Goal: Task Accomplishment & Management: Manage account settings

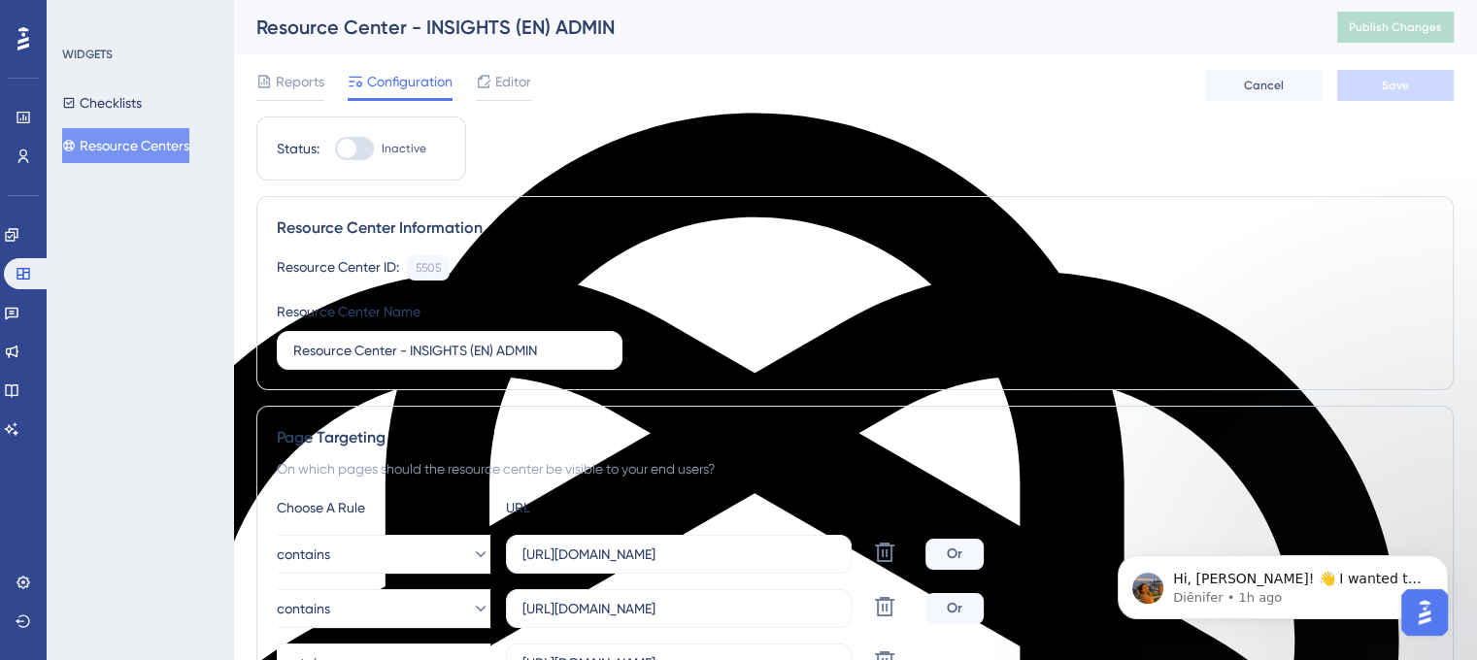
click at [120, 153] on button "Resource Centers" at bounding box center [125, 145] width 127 height 35
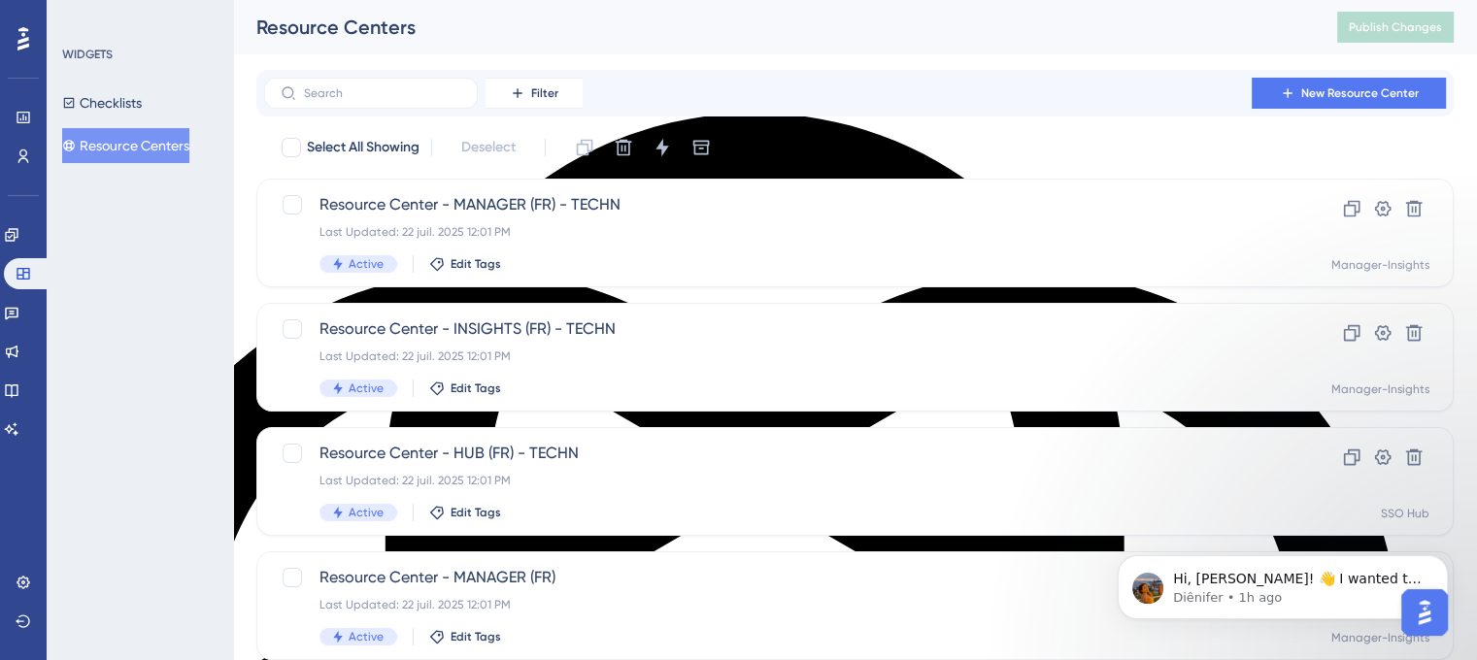
click at [121, 150] on button "Resource Centers" at bounding box center [125, 145] width 127 height 35
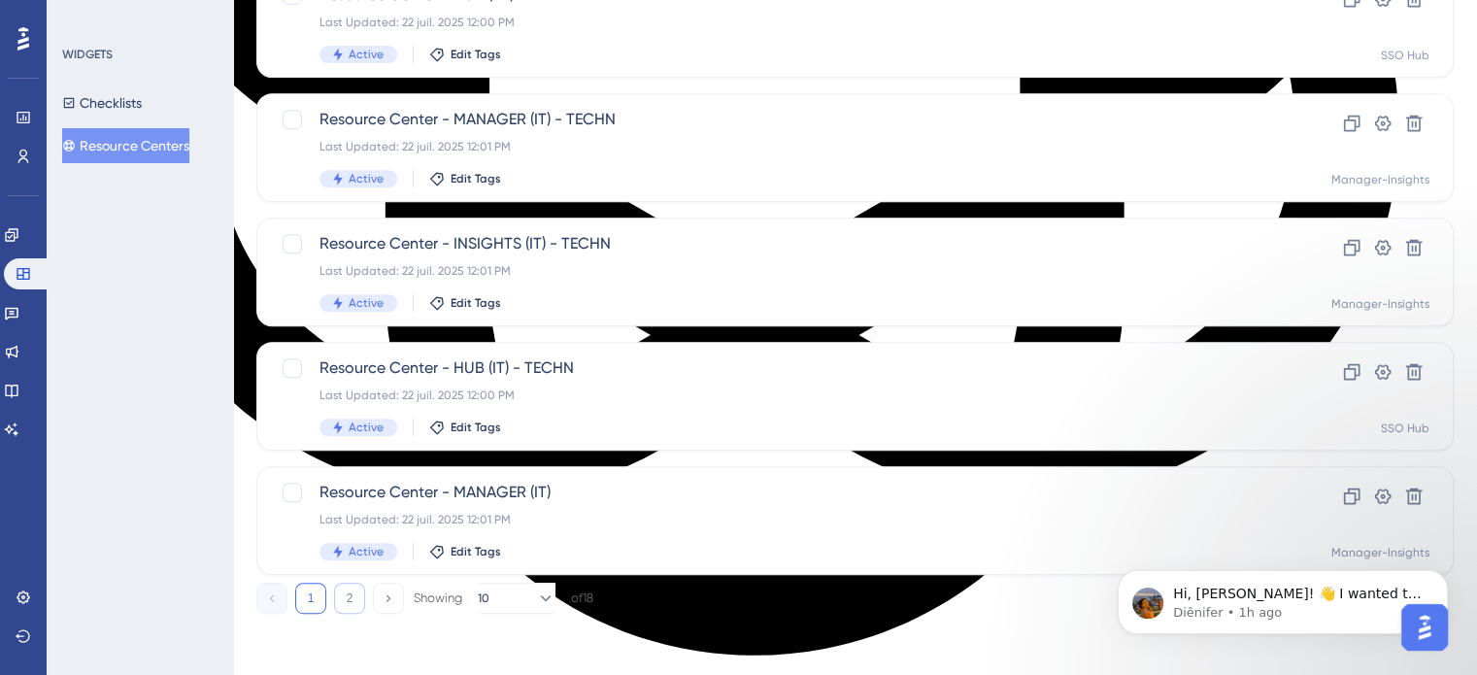
scroll to position [4075, 0]
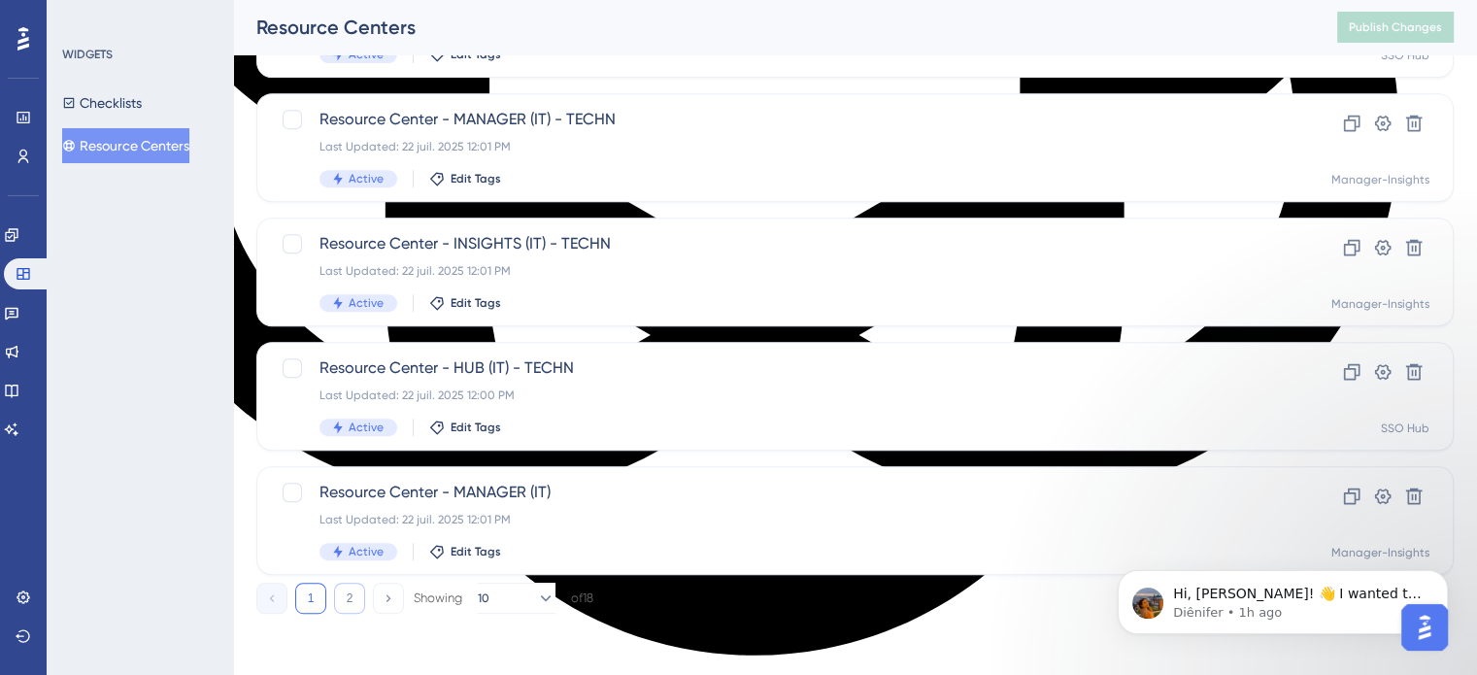
click at [344, 583] on button "2" at bounding box center [349, 598] width 31 height 31
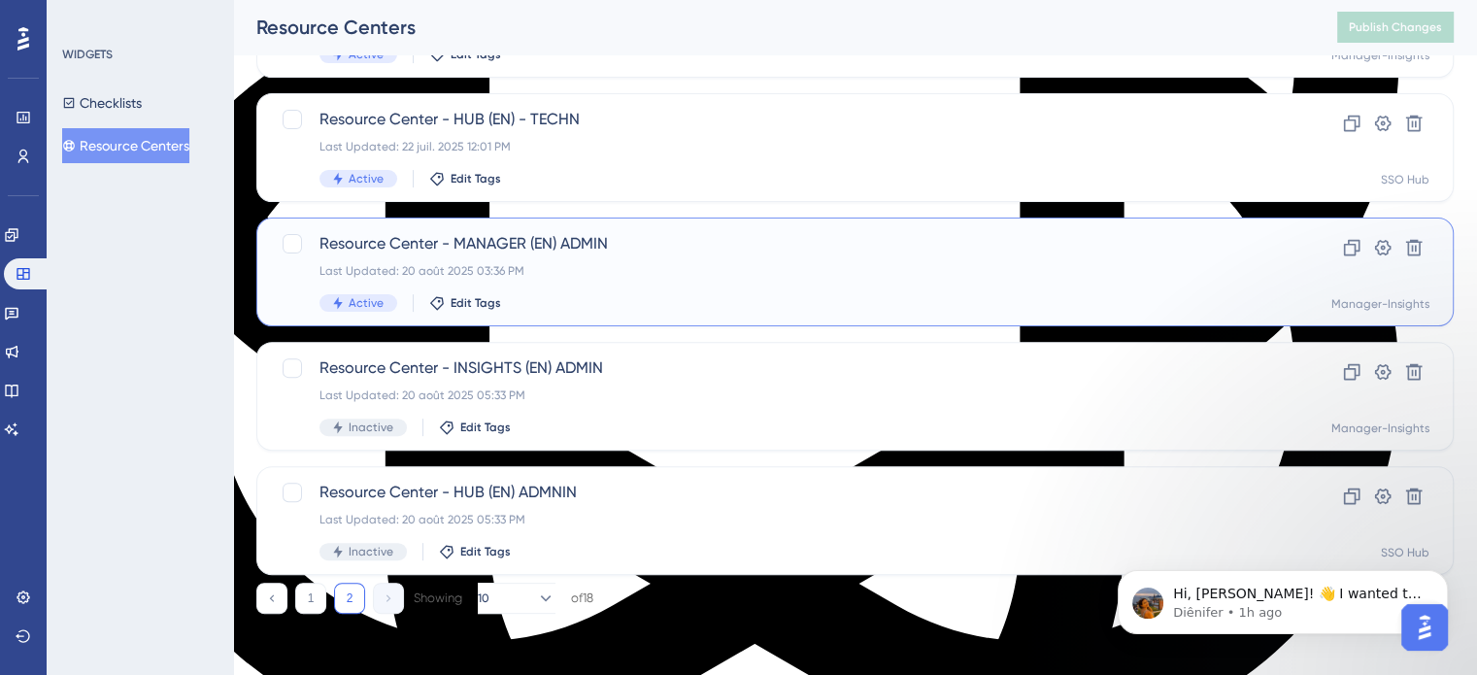
click at [375, 263] on div "Last Updated: 20 août 2025 03:36 PM" at bounding box center [778, 271] width 916 height 16
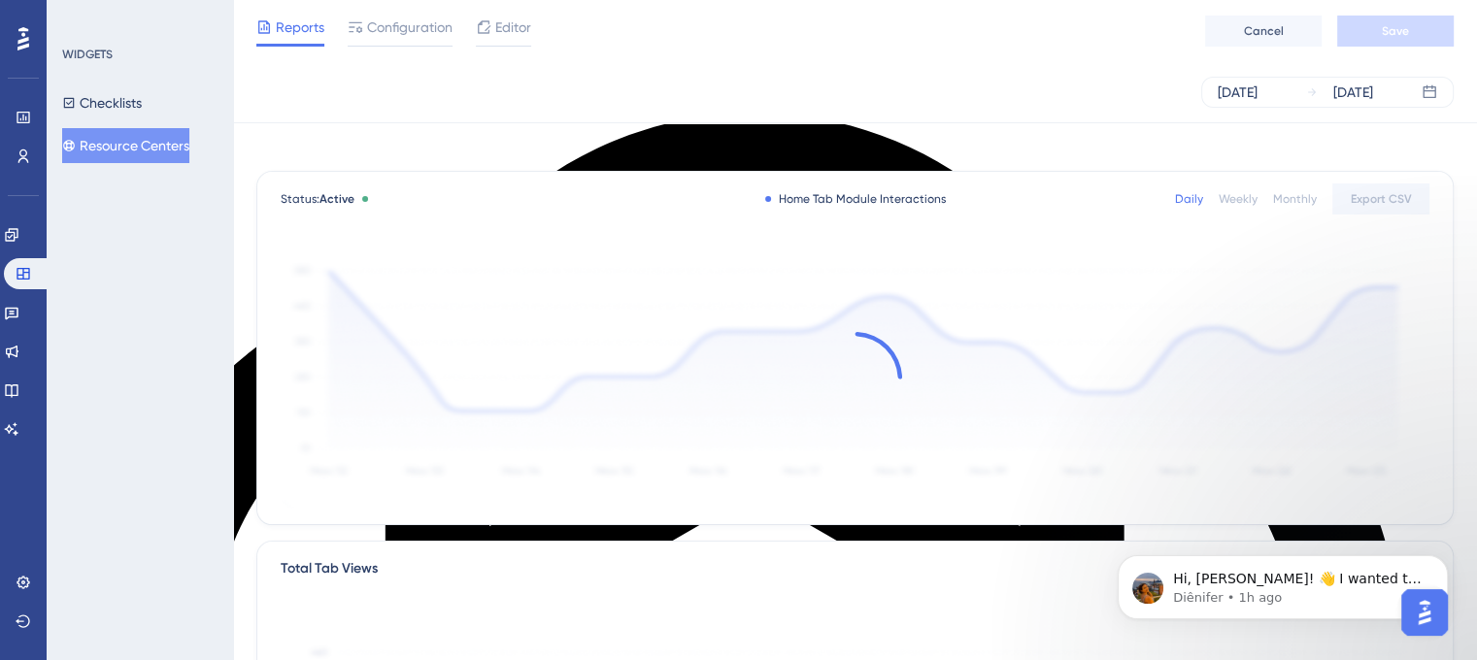
scroll to position [4090, 0]
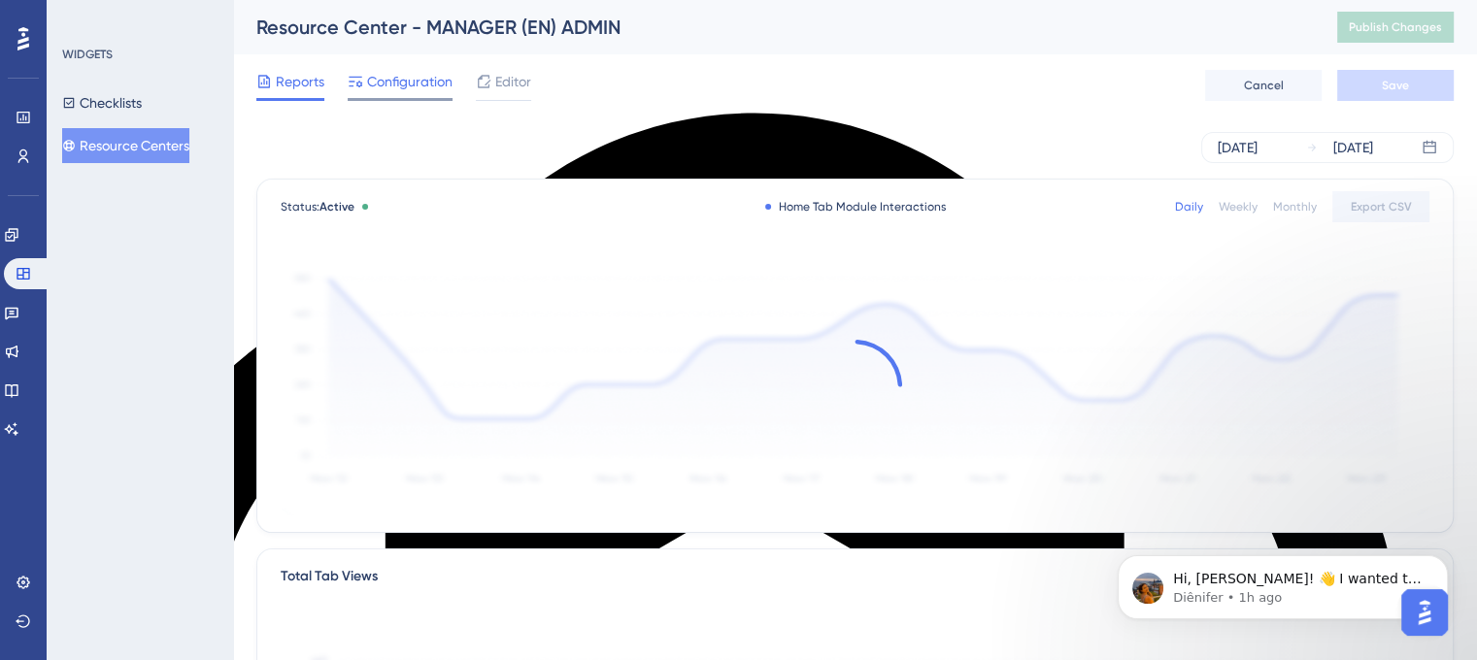
click at [416, 84] on span "Configuration" at bounding box center [409, 81] width 85 height 23
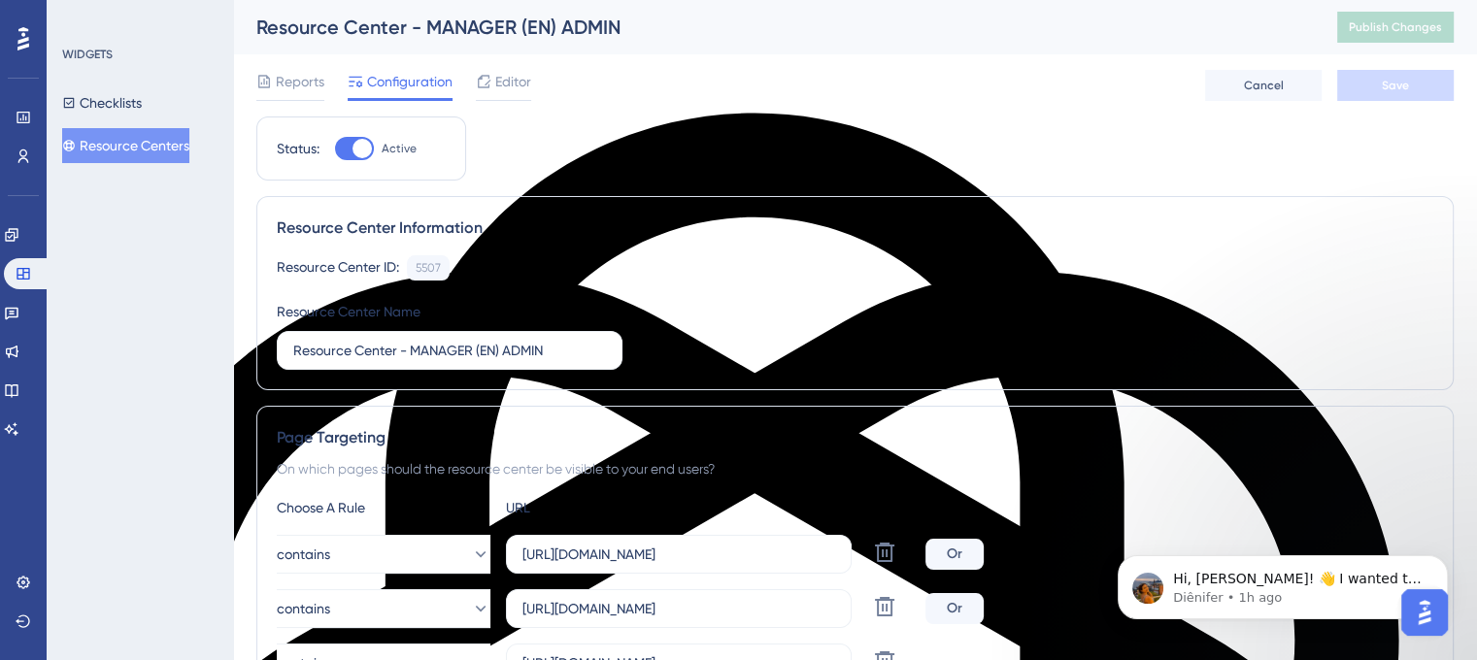
click at [353, 151] on div at bounding box center [362, 148] width 19 height 19
click at [335, 150] on input "Active" at bounding box center [334, 149] width 1 height 1
checkbox input "false"
click at [1386, 75] on button "Save" at bounding box center [1395, 85] width 117 height 31
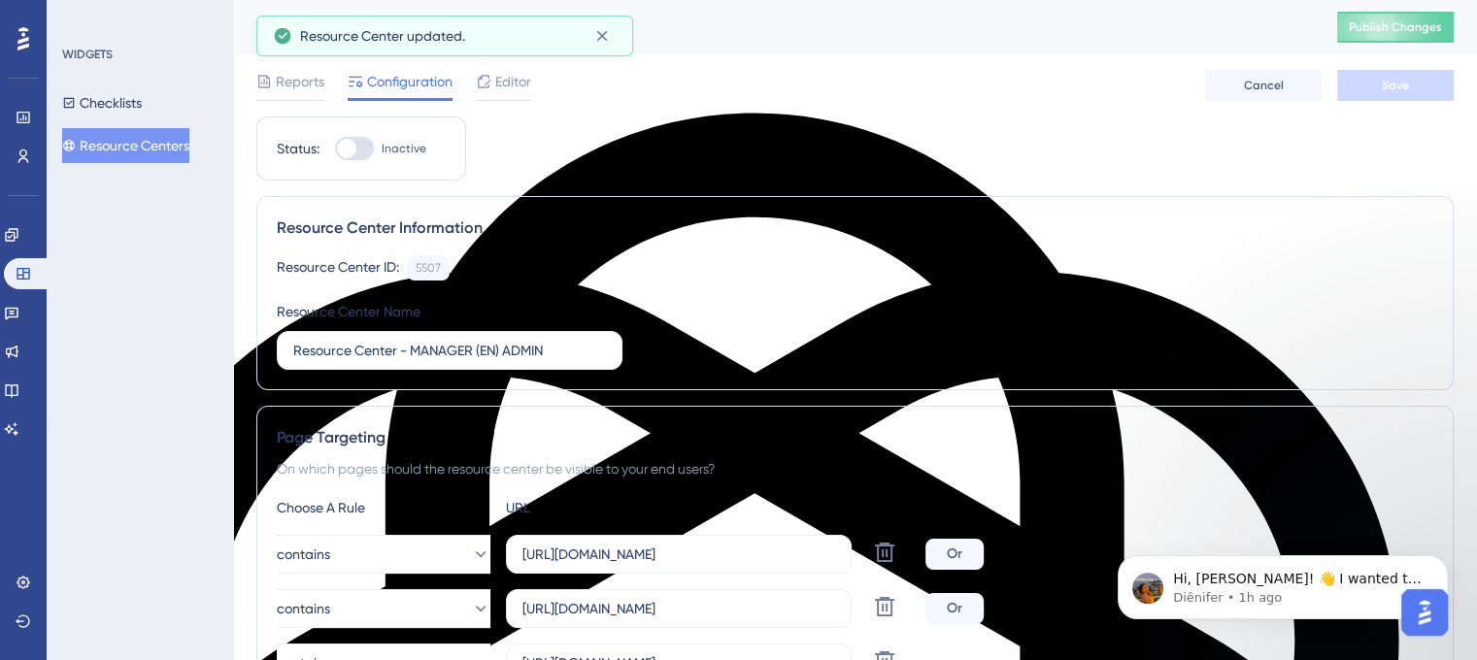
click at [1392, 27] on span "Publish Changes" at bounding box center [1395, 27] width 93 height 16
